Goal: Register for event/course

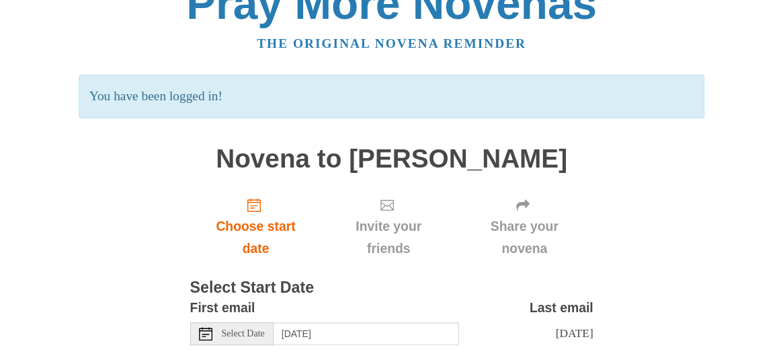
scroll to position [40, 0]
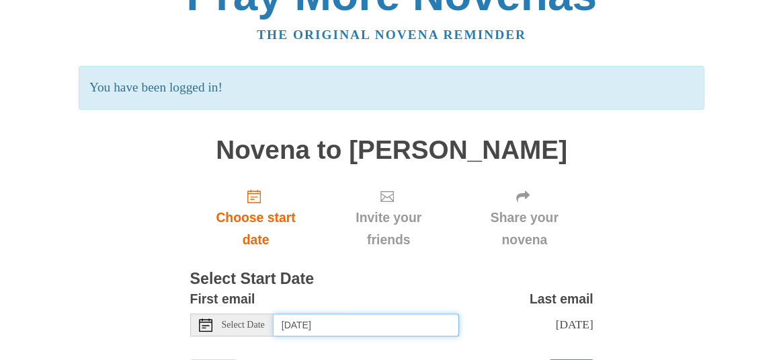
click at [340, 313] on input "Friday, September 19th" at bounding box center [367, 324] width 186 height 23
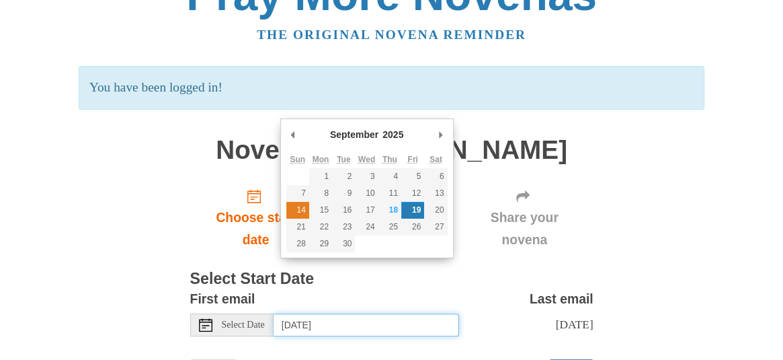
type input "Sunday, September 14th"
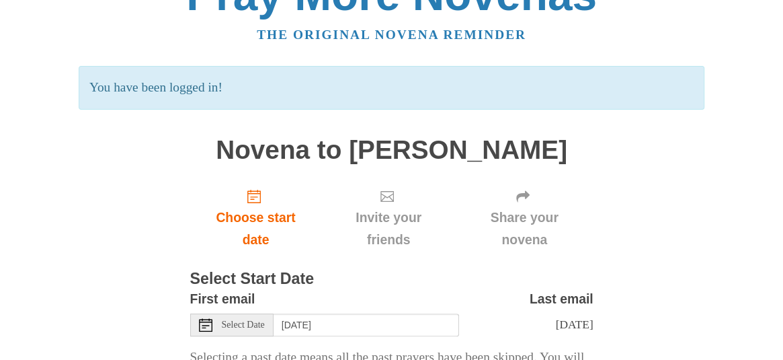
scroll to position [97, 0]
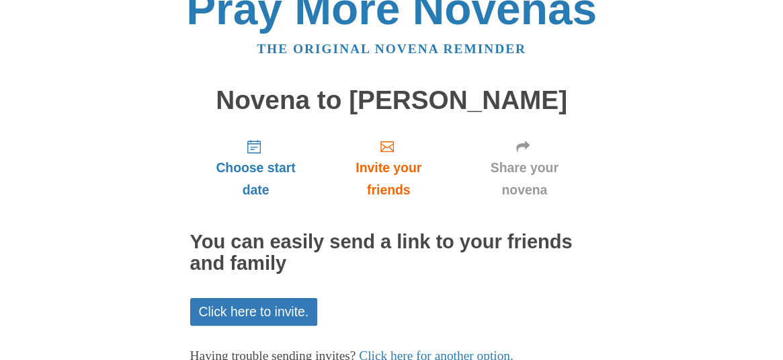
scroll to position [44, 0]
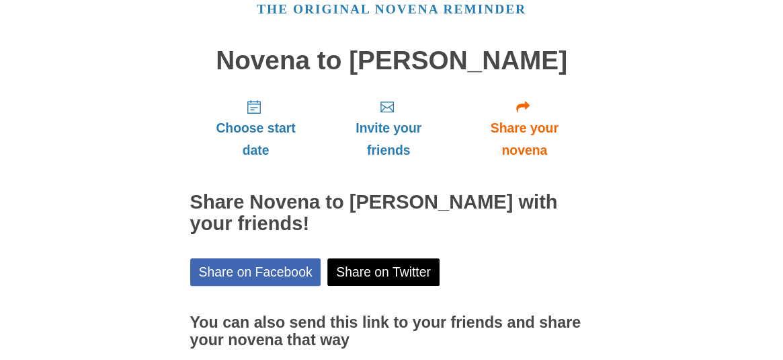
scroll to position [79, 0]
